Goal: Task Accomplishment & Management: Manage account settings

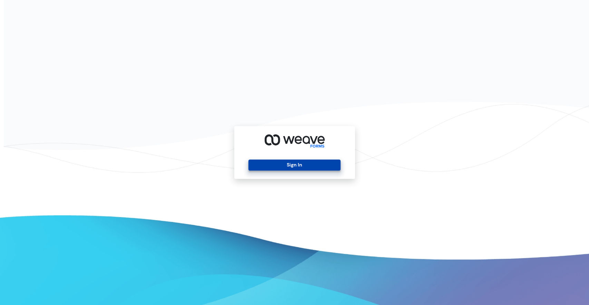
click at [321, 167] on button "Sign In" at bounding box center [295, 165] width 92 height 11
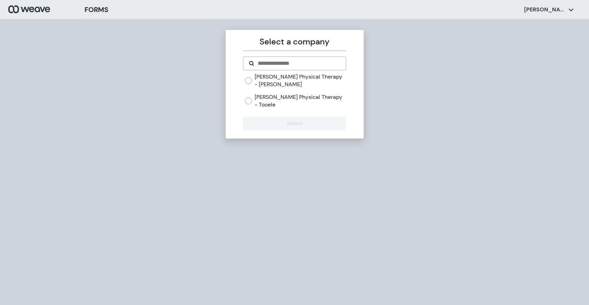
drag, startPoint x: 278, startPoint y: 80, endPoint x: 280, endPoint y: 116, distance: 35.3
click at [278, 80] on label "Pagnani Physical Therapy - Stansbury" at bounding box center [300, 80] width 91 height 15
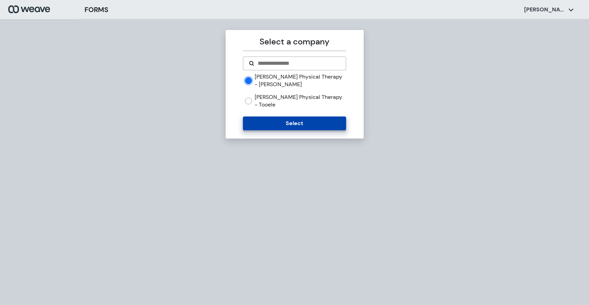
click at [281, 122] on button "Select" at bounding box center [294, 124] width 103 height 14
